Goal: Task Accomplishment & Management: Manage account settings

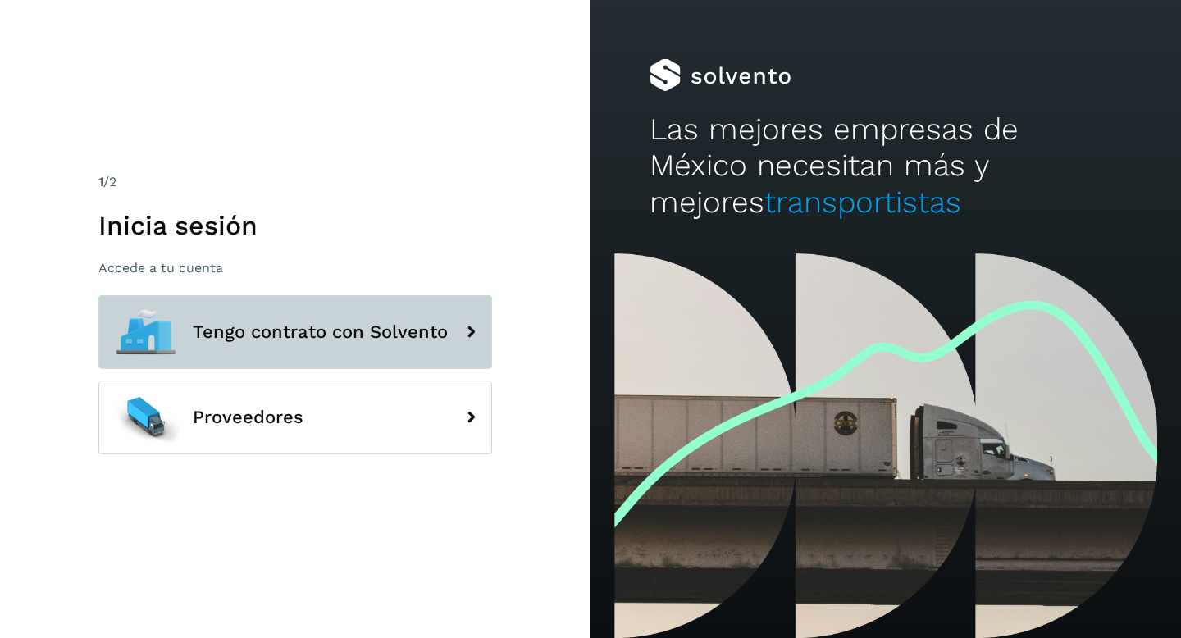
click at [282, 326] on span "Tengo contrato con Solvento" at bounding box center [320, 332] width 255 height 20
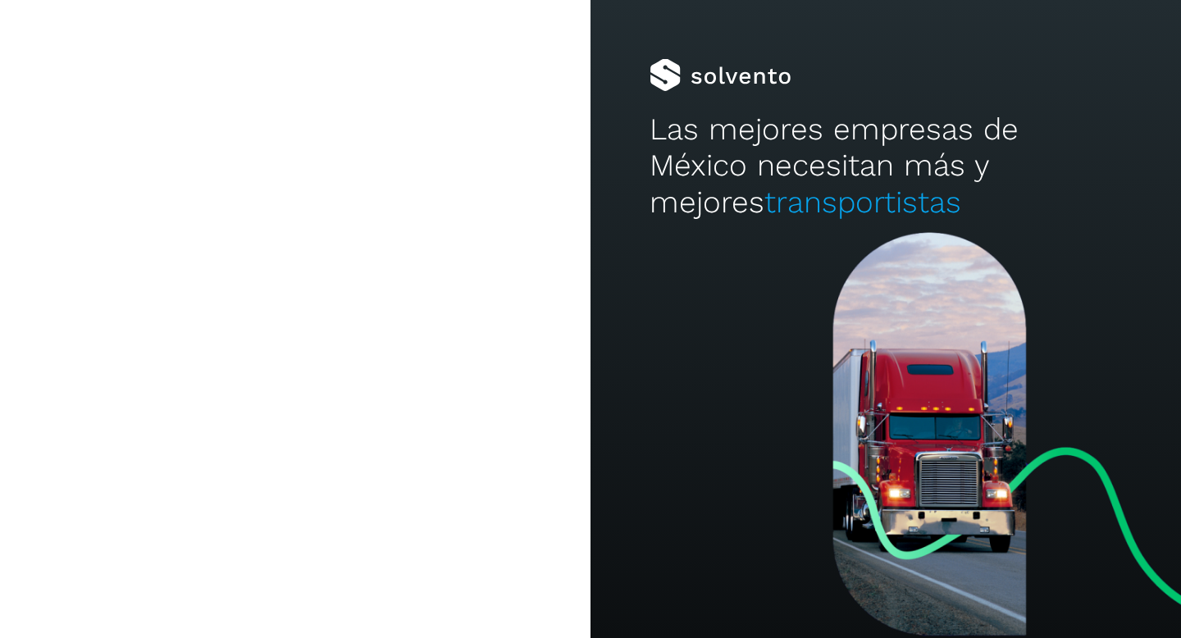
type input "**********"
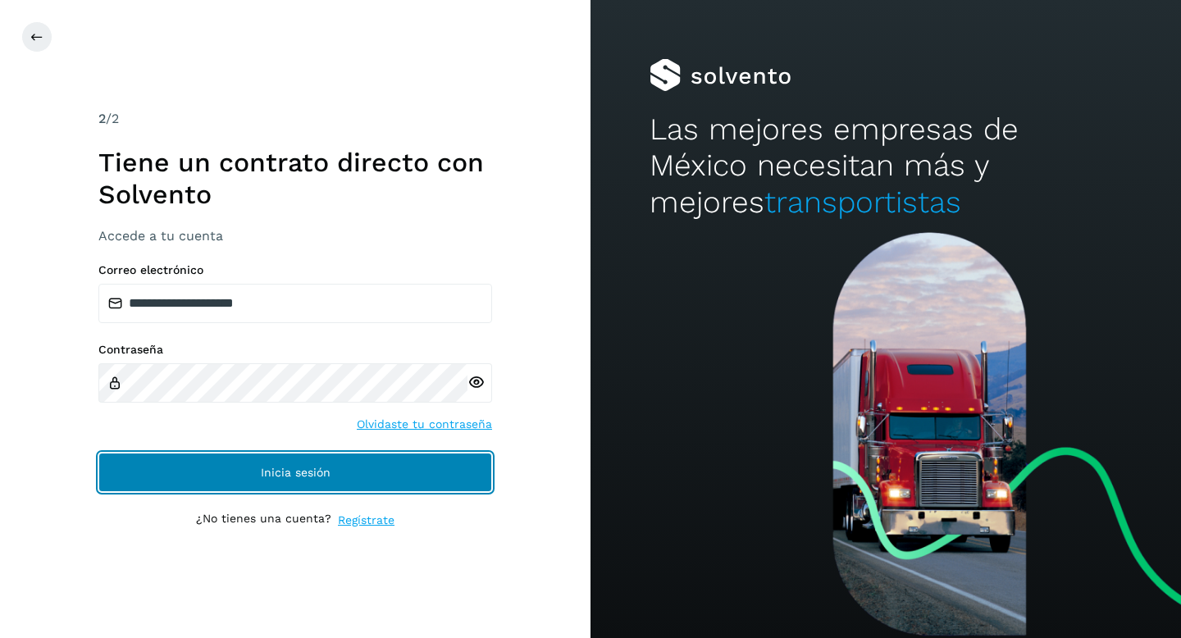
click at [343, 481] on button "Inicia sesión" at bounding box center [295, 472] width 394 height 39
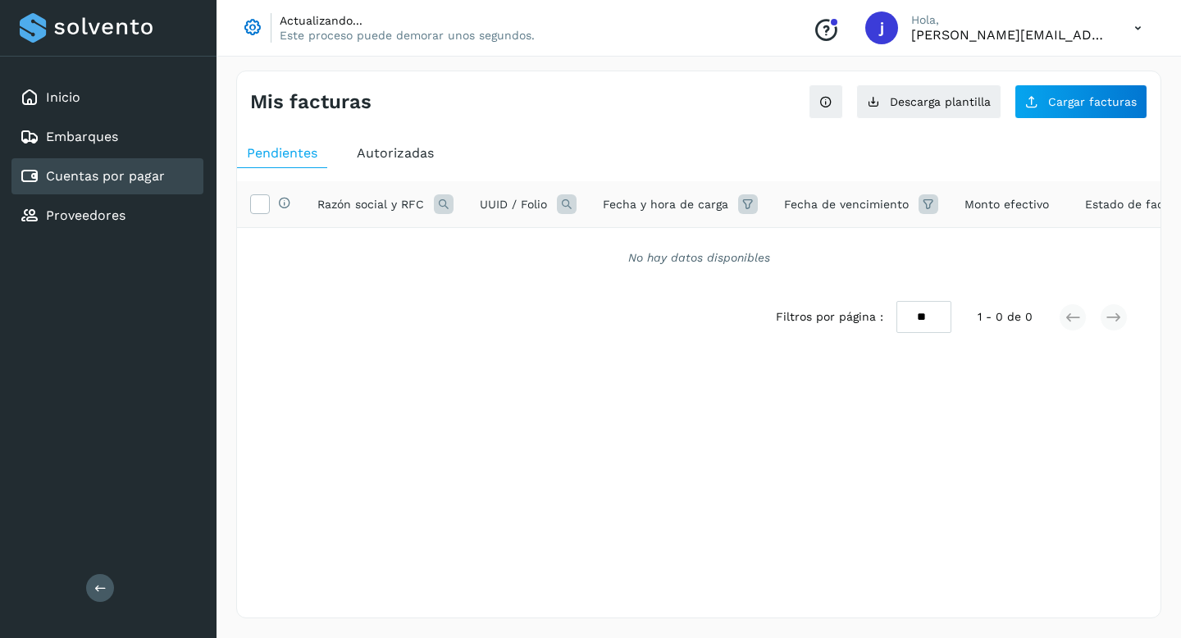
click at [117, 177] on link "Cuentas por pagar" at bounding box center [105, 176] width 119 height 16
click at [79, 112] on div "Inicio" at bounding box center [107, 98] width 192 height 36
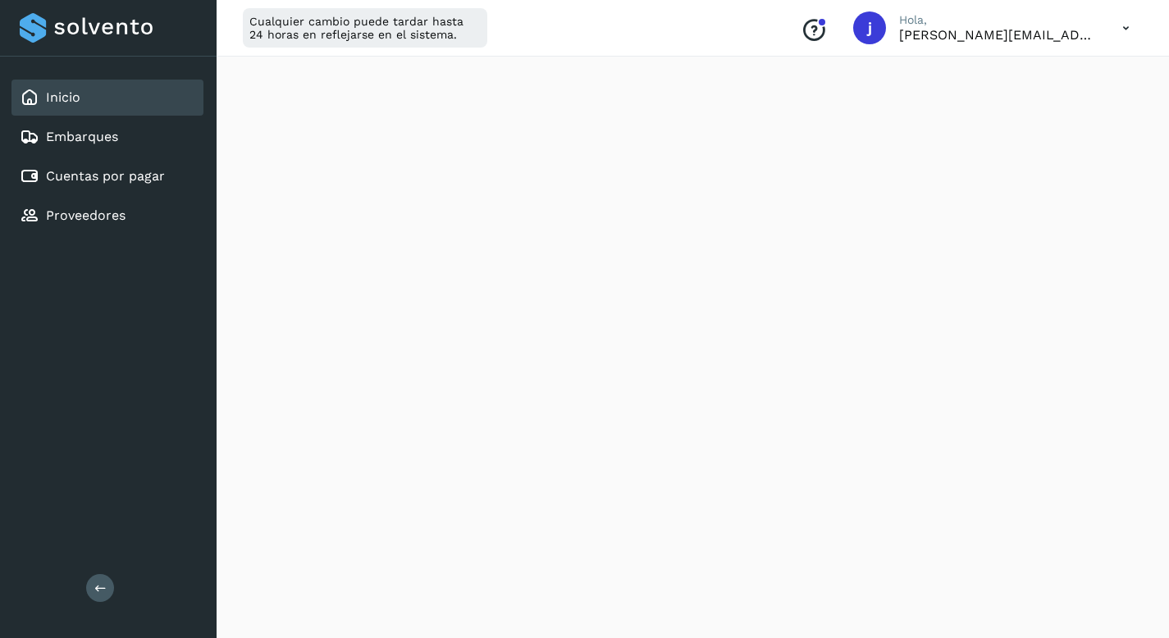
scroll to position [241, 0]
